Goal: Book appointment/travel/reservation

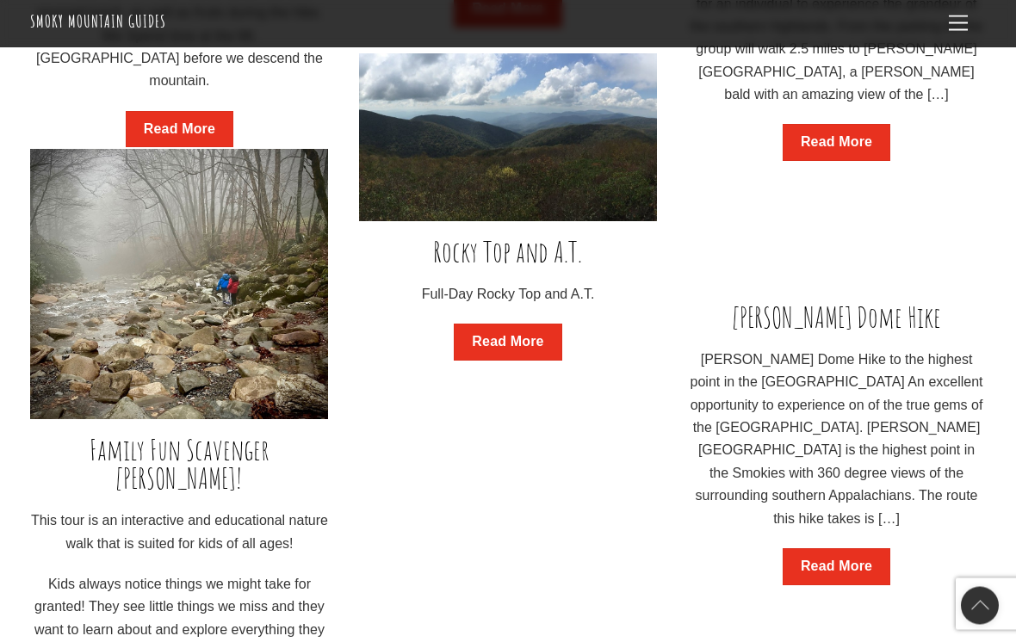
scroll to position [1955, 0]
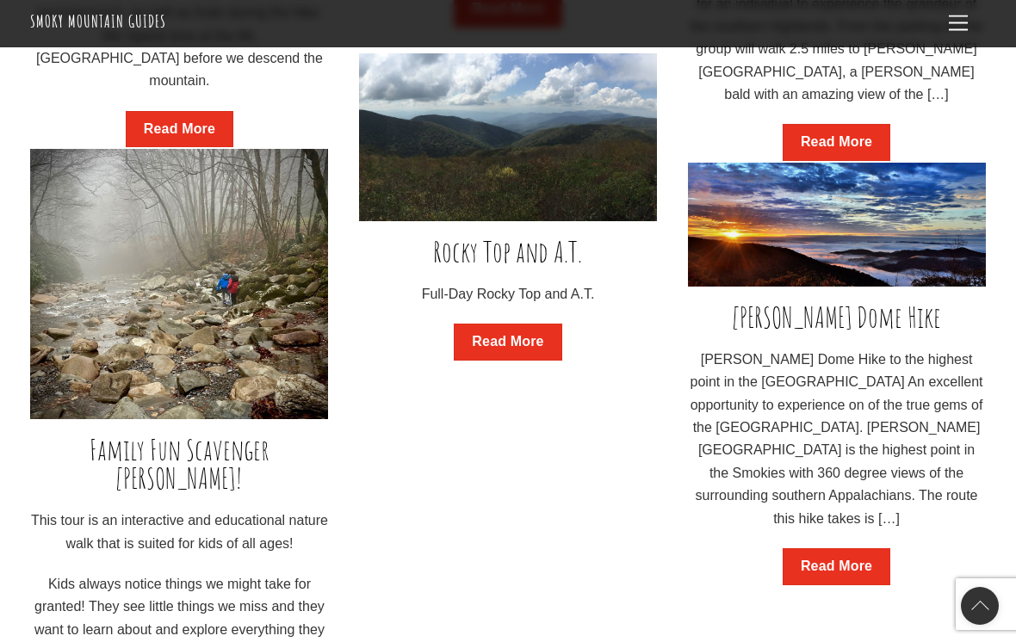
click at [857, 551] on link "Read More" at bounding box center [836, 566] width 108 height 37
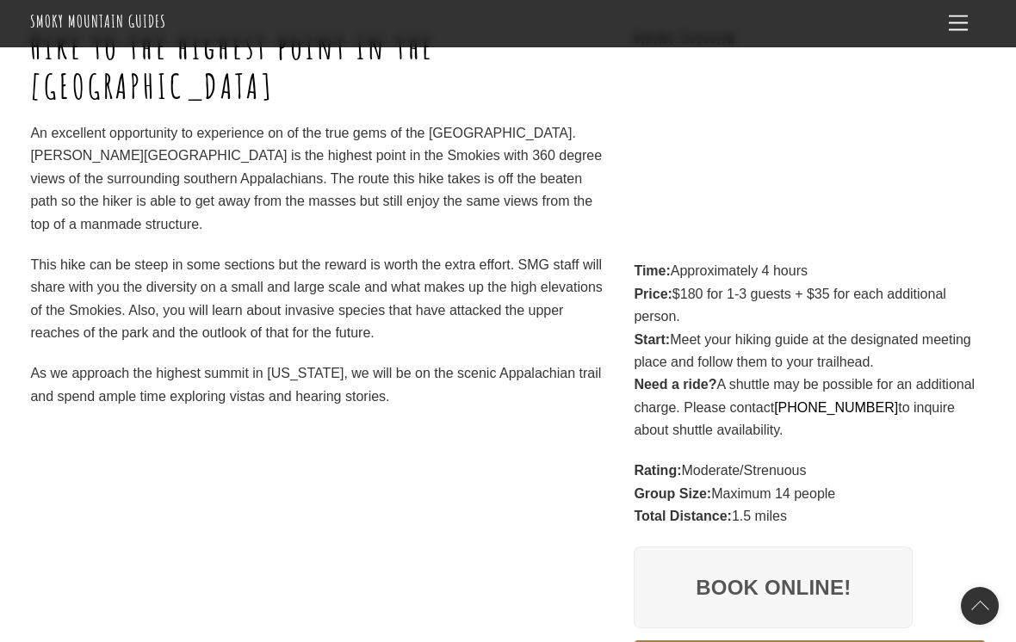
scroll to position [269, 0]
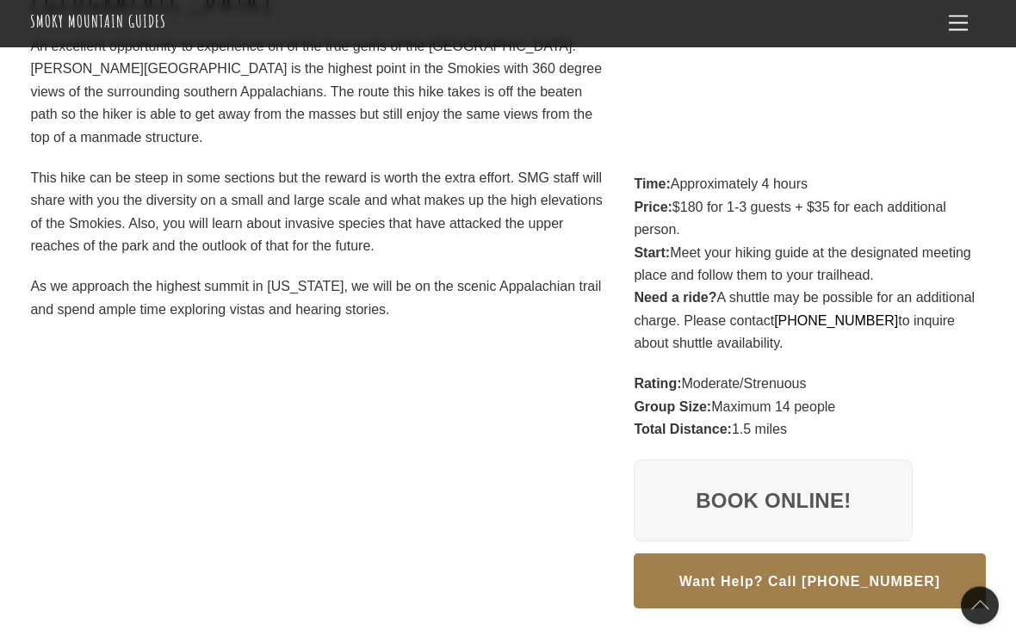
click at [856, 489] on link "Book Online!" at bounding box center [773, 502] width 279 height 83
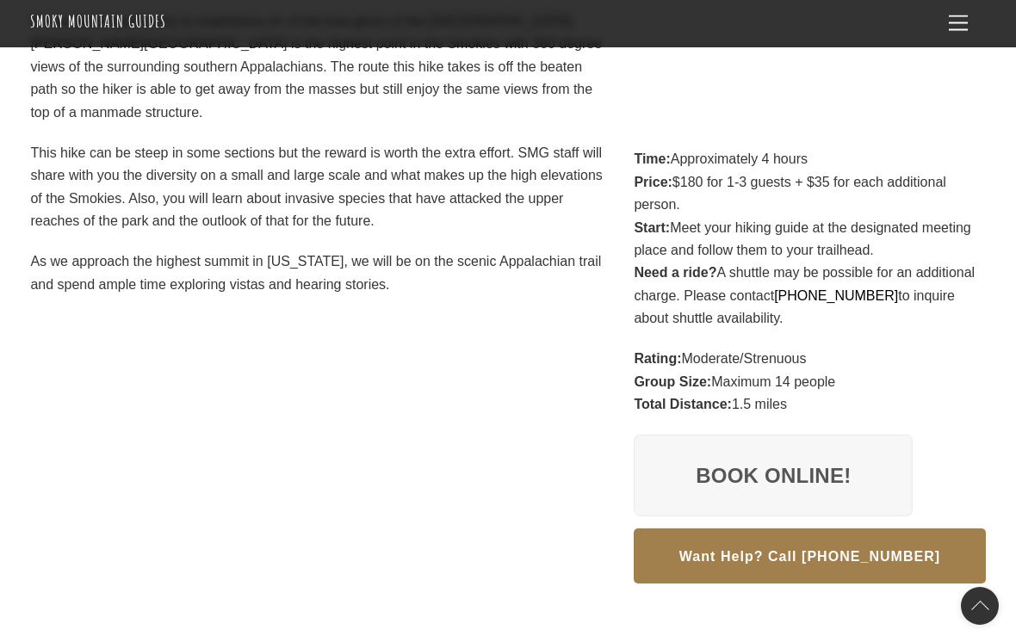
scroll to position [384, 0]
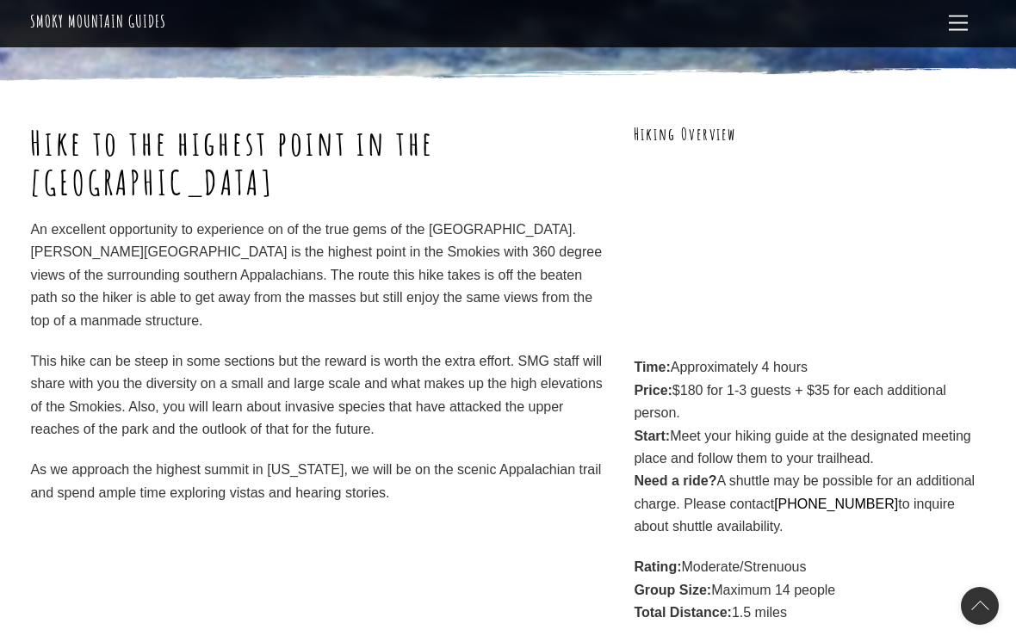
scroll to position [173, 0]
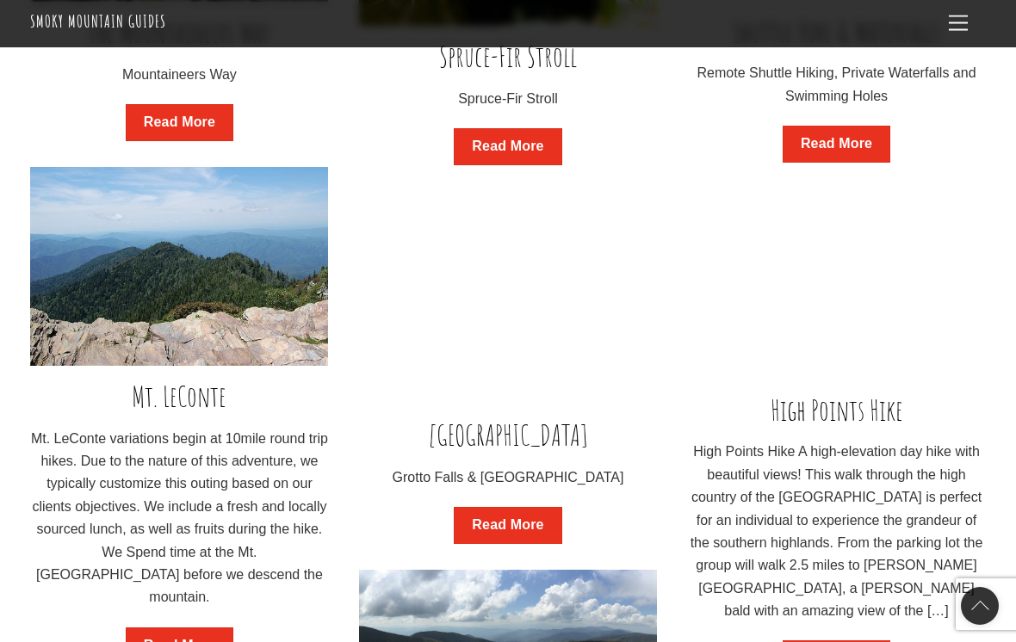
scroll to position [1438, 0]
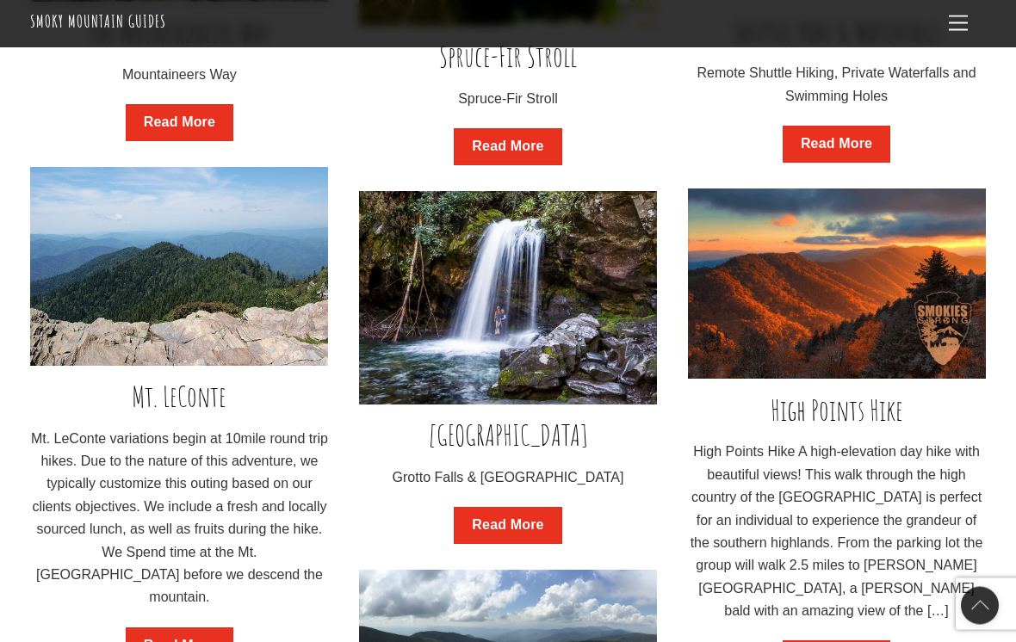
click at [485, 526] on link "Read More" at bounding box center [508, 526] width 108 height 37
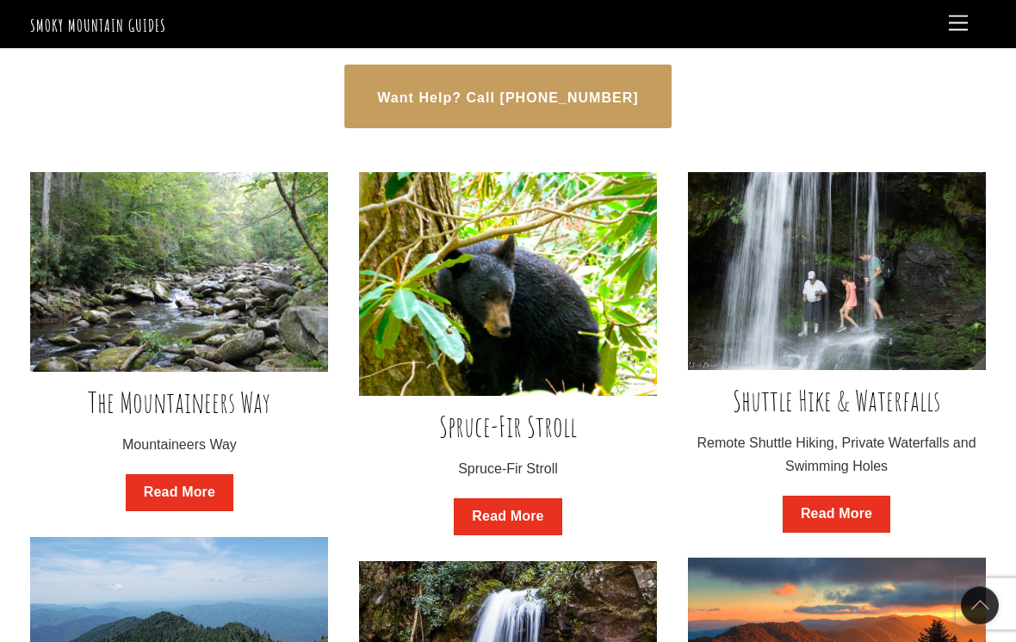
scroll to position [1069, 0]
click at [857, 504] on link "Read More" at bounding box center [836, 514] width 108 height 37
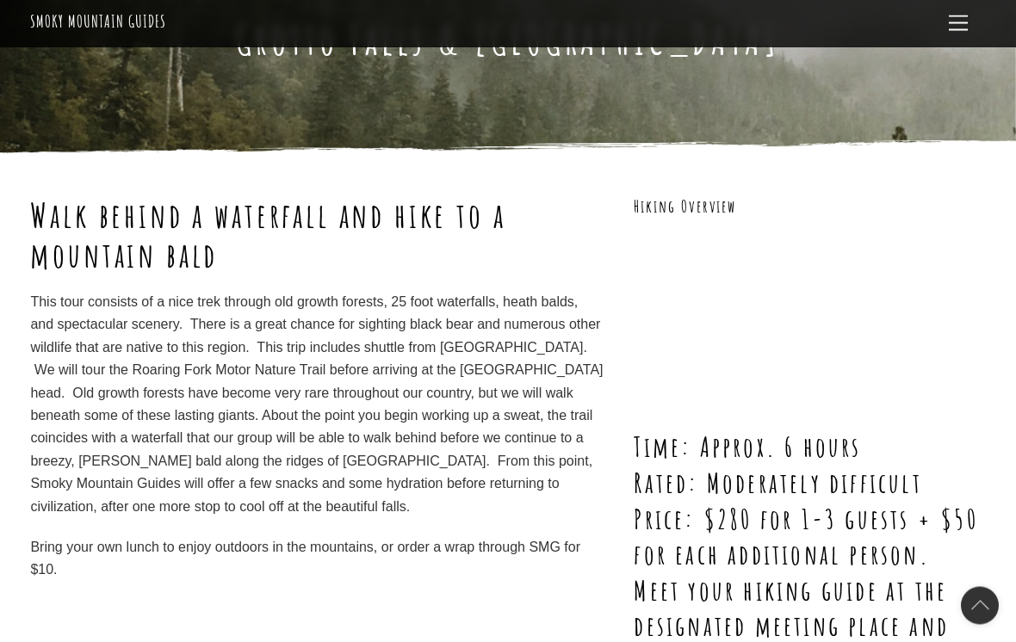
scroll to position [102, 0]
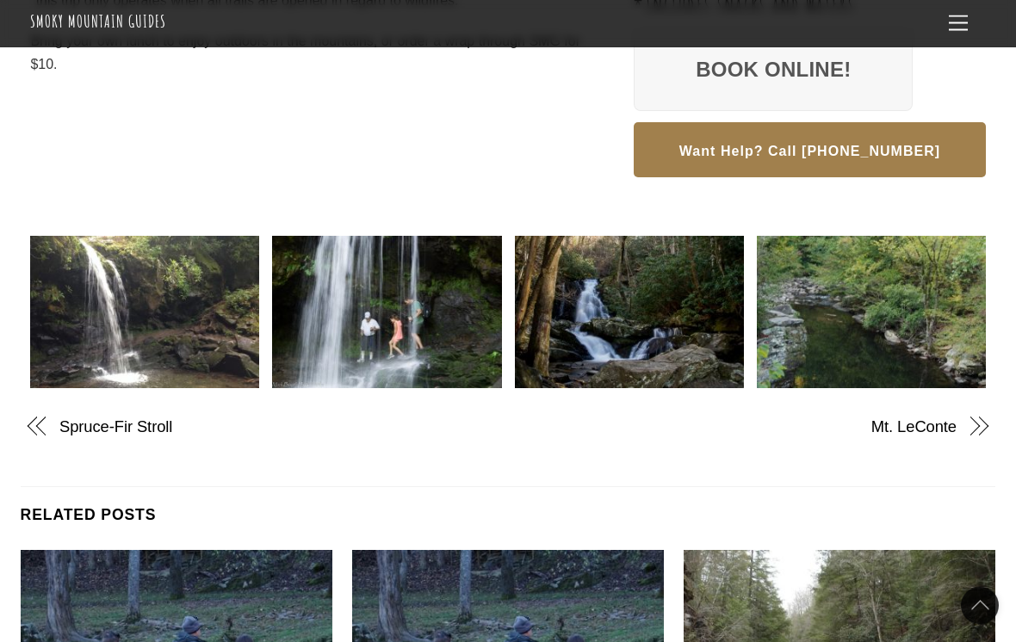
scroll to position [782, 0]
click at [917, 418] on link "Mt. LeConte" at bounding box center [746, 427] width 420 height 22
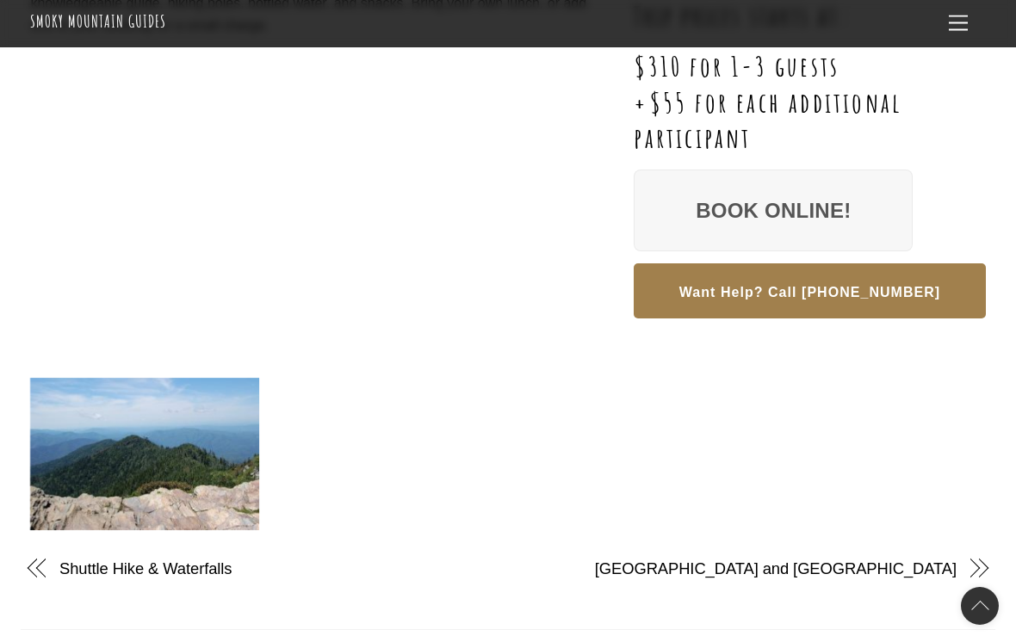
scroll to position [531, 0]
